Goal: Check status

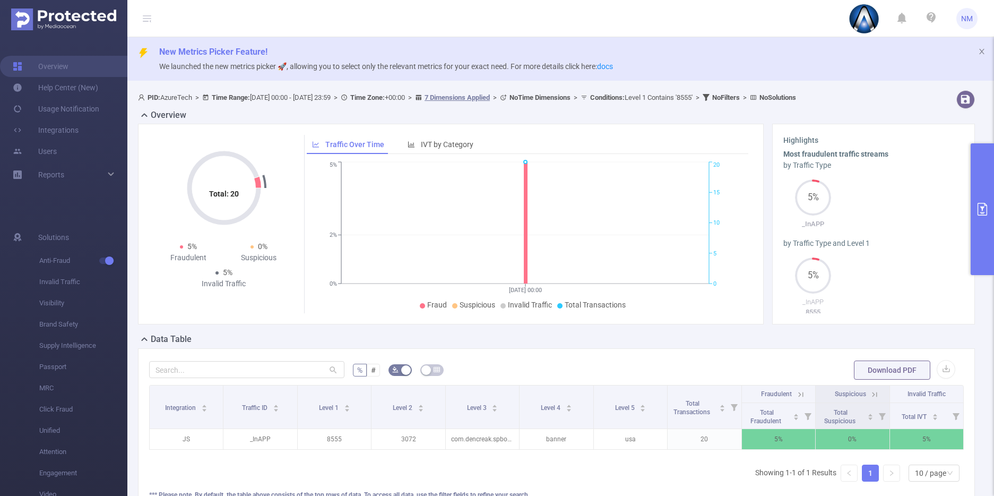
scroll to position [61, 0]
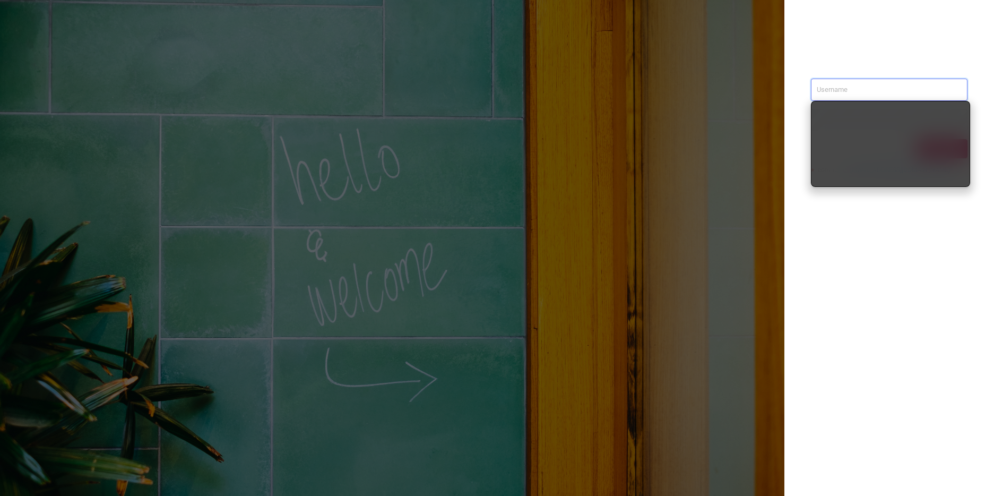
type input "nathan@azuretech.io"
click at [856, 232] on div "nathan@azuretech.io Sign in contact us info@protected.media" at bounding box center [889, 248] width 210 height 496
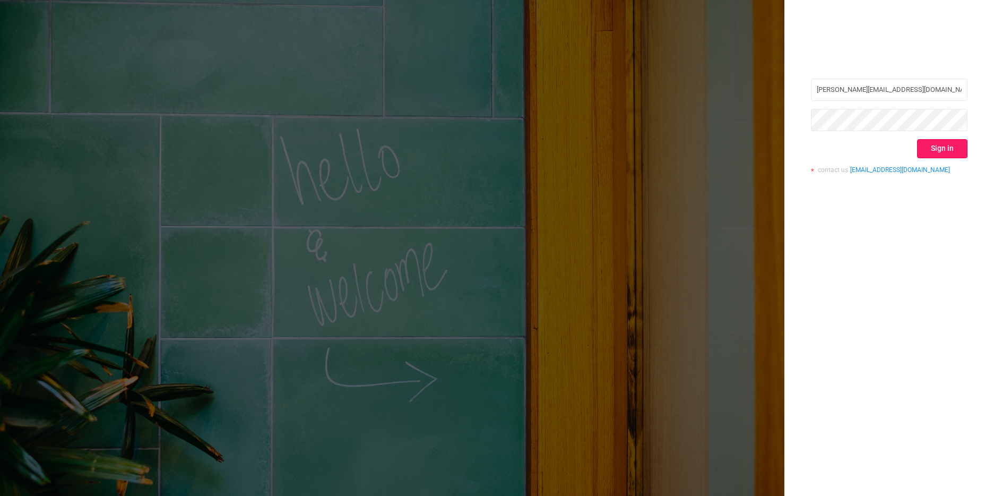
click at [940, 148] on button "Sign in" at bounding box center [942, 148] width 50 height 19
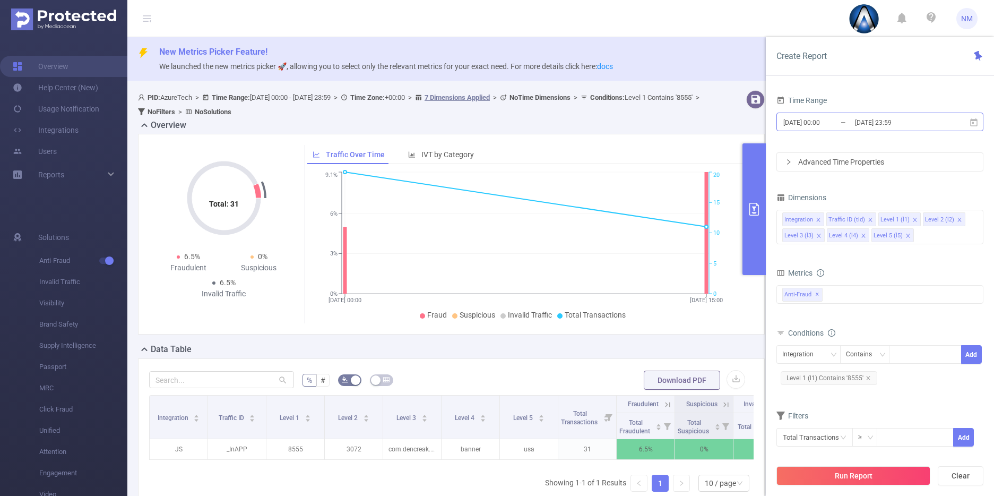
click at [835, 125] on input "[DATE] 00:00" at bounding box center [825, 122] width 86 height 14
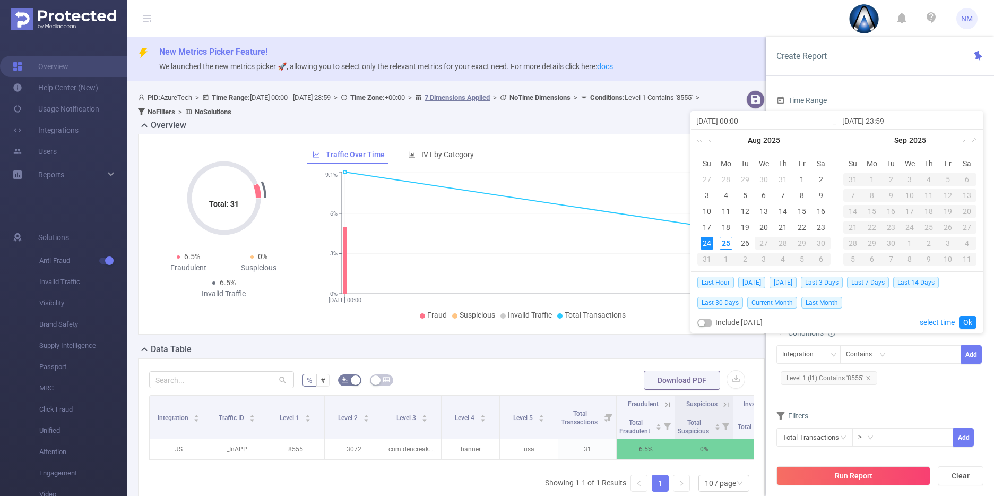
click at [745, 118] on input "[DATE] 00:00" at bounding box center [763, 121] width 135 height 13
type input "2025-08-24 1:00"
type input "2025-08-24 15:00"
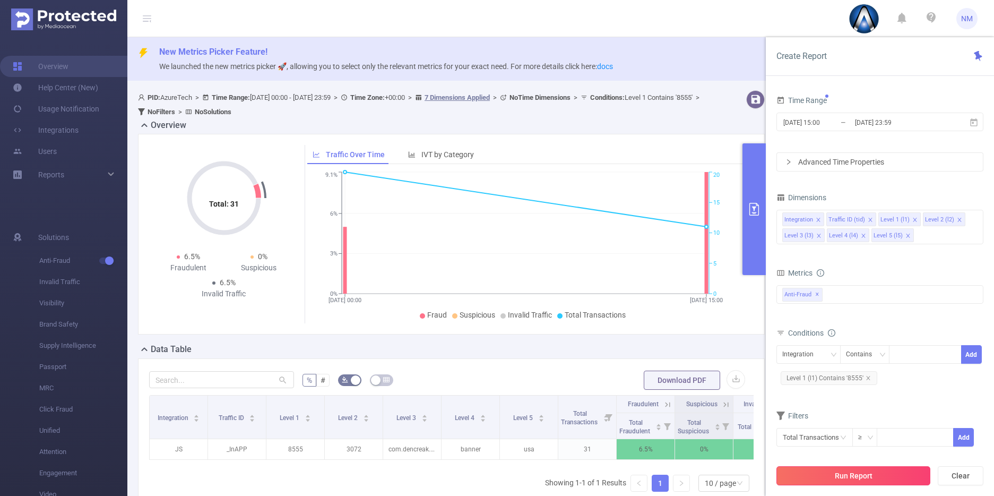
click at [857, 474] on button "Run Report" at bounding box center [853, 475] width 154 height 19
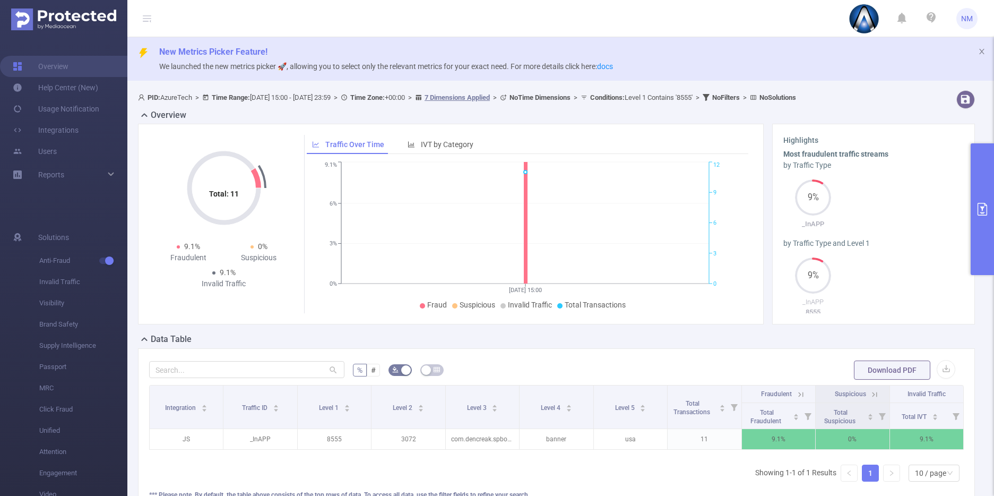
click at [798, 393] on icon at bounding box center [800, 394] width 5 height 5
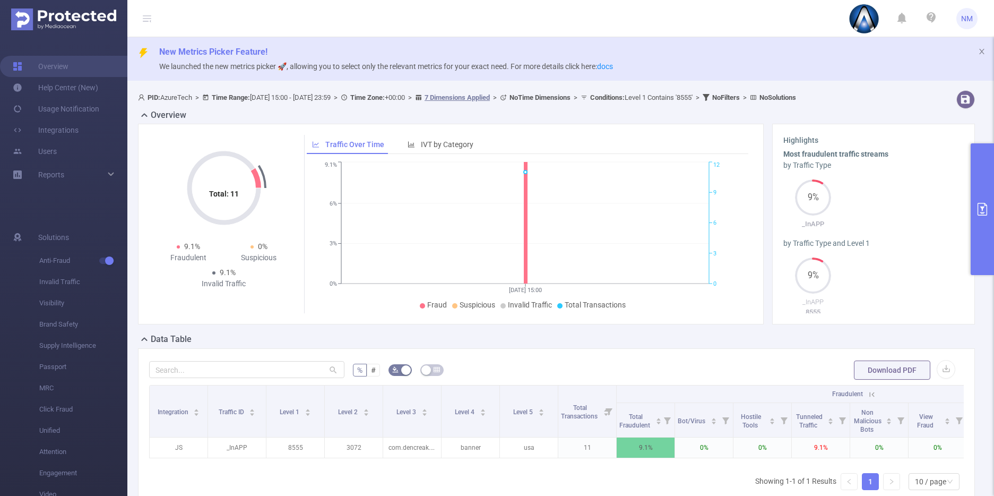
scroll to position [0, 96]
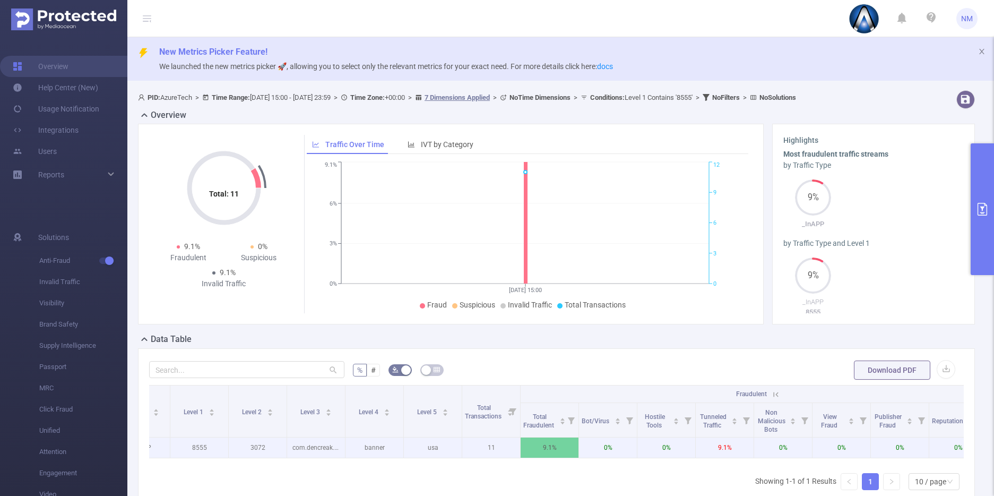
click at [730, 453] on p "9.1%" at bounding box center [725, 447] width 58 height 20
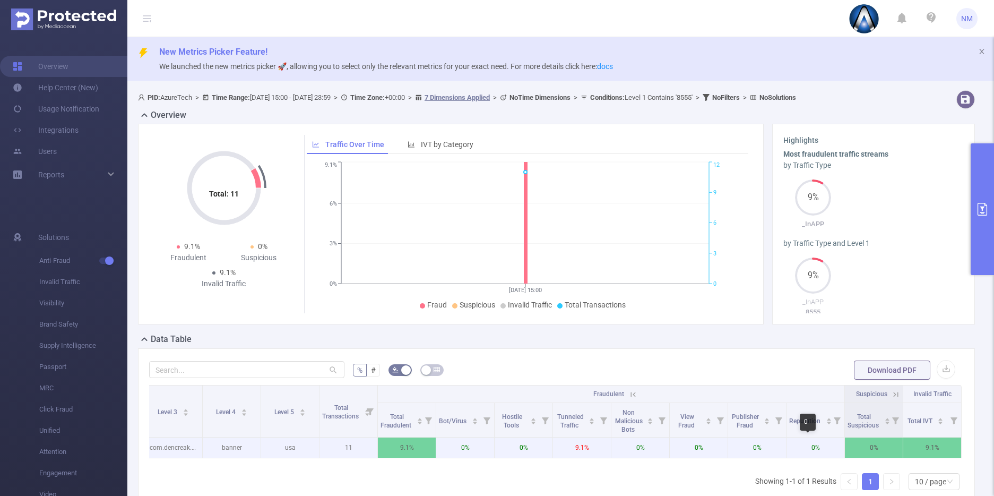
scroll to position [0, 238]
